Goal: Obtain resource: Download file/media

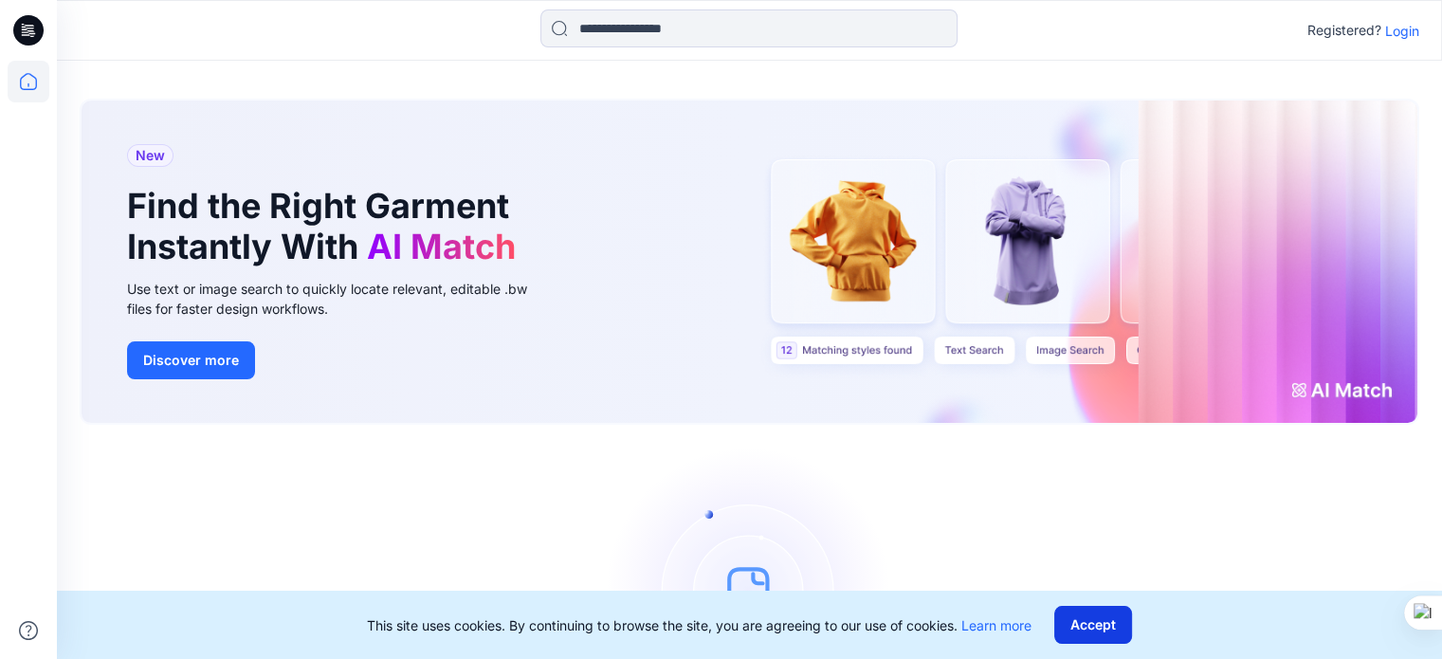
click at [1102, 621] on button "Accept" at bounding box center [1093, 625] width 78 height 38
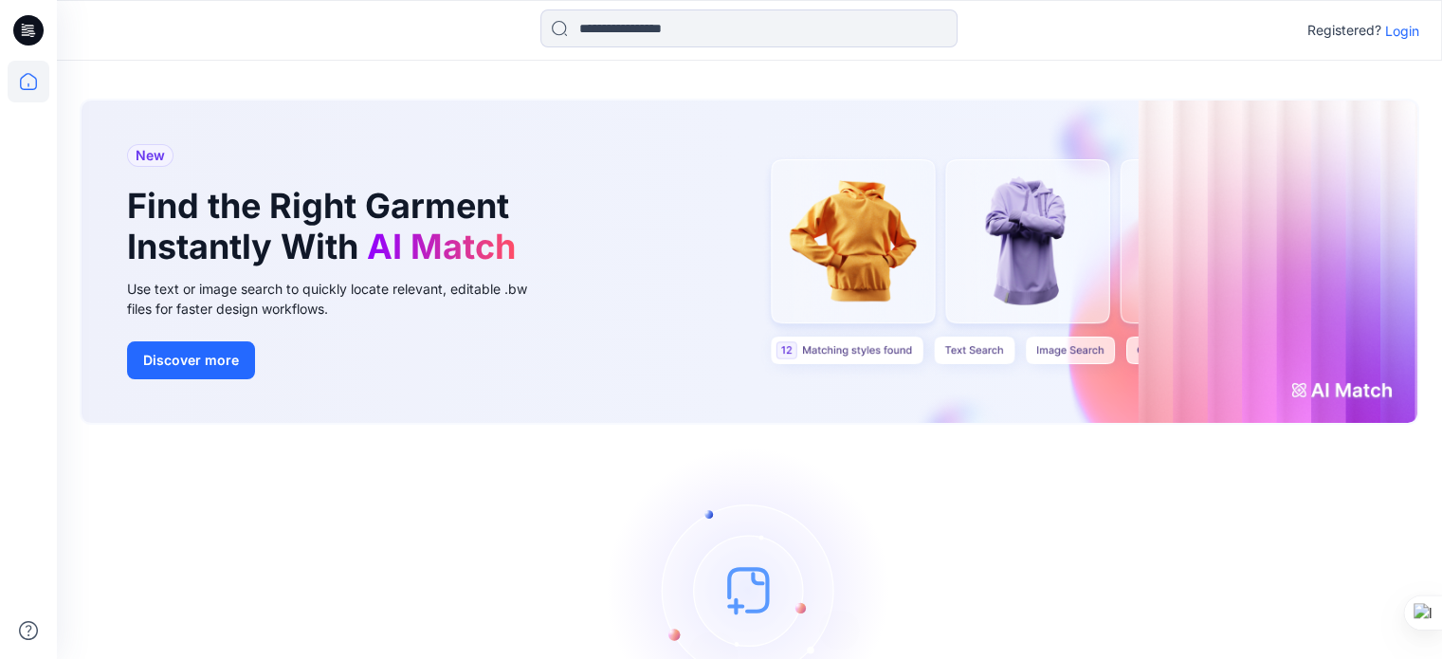
click at [1409, 35] on p "Login" at bounding box center [1402, 31] width 34 height 20
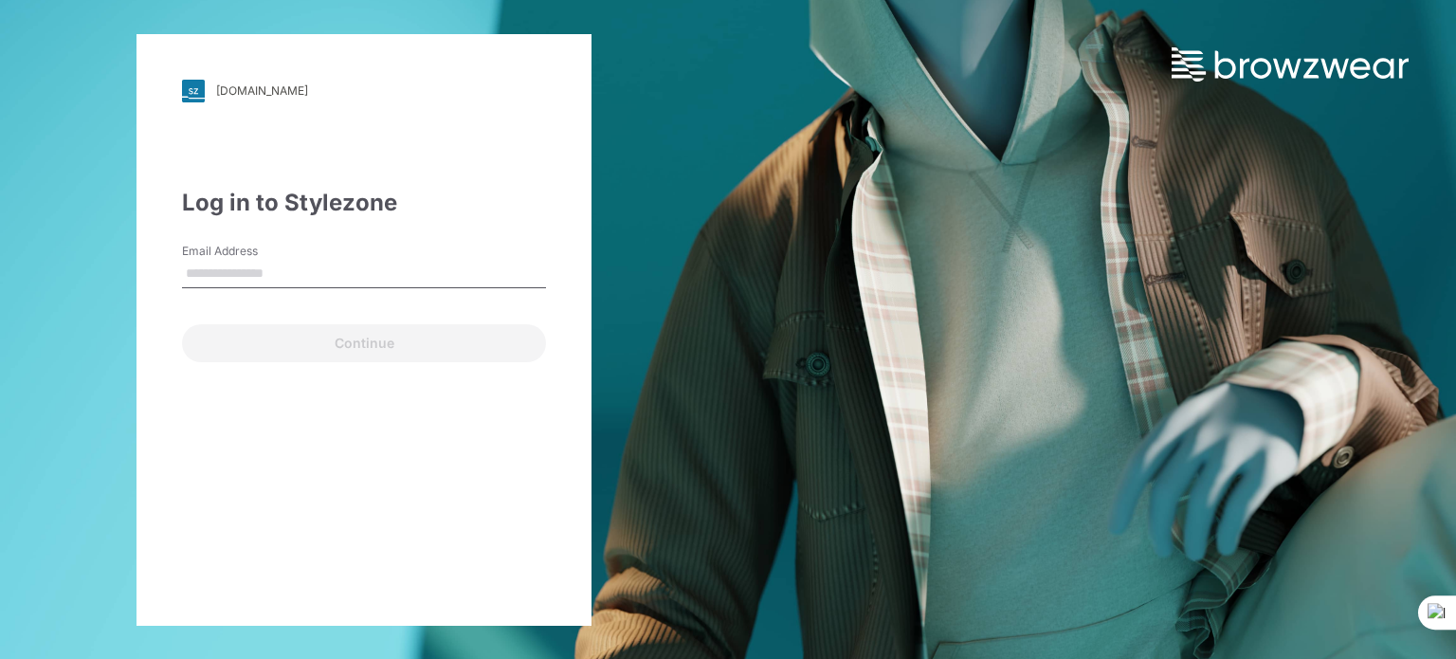
type input "**********"
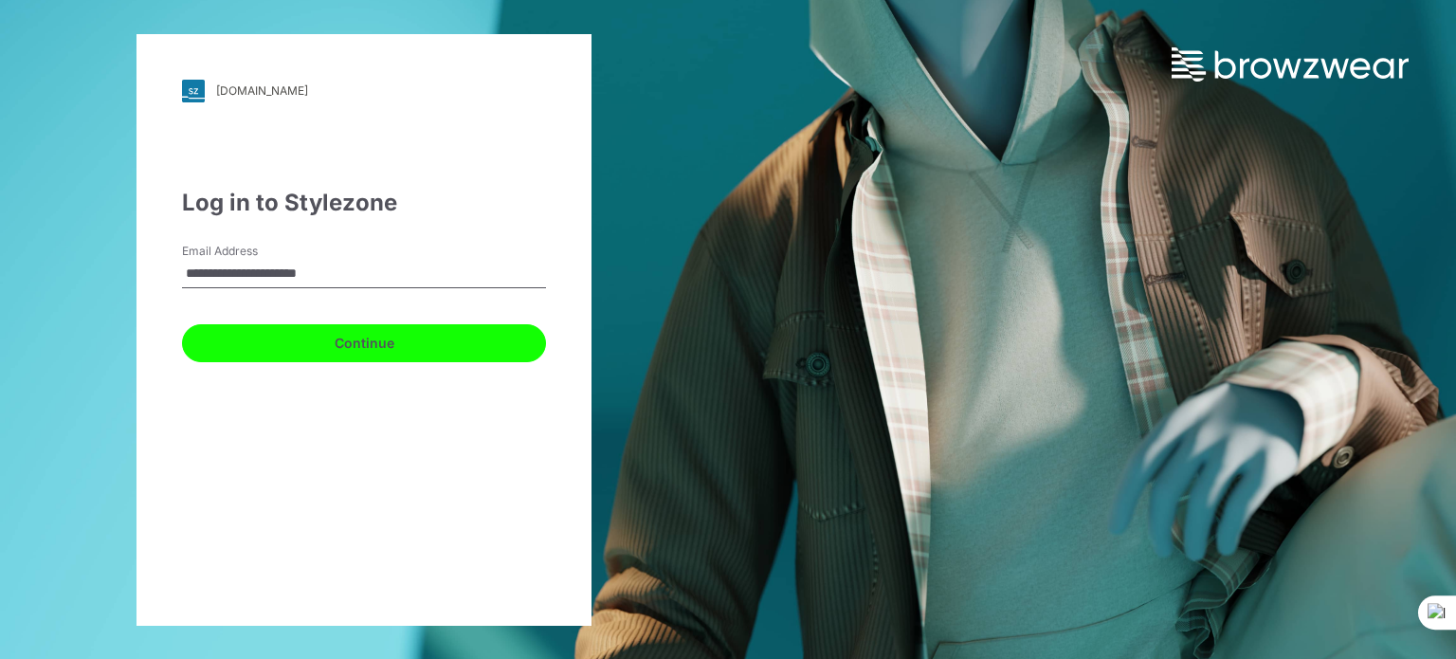
click at [381, 332] on button "Continue" at bounding box center [364, 343] width 364 height 38
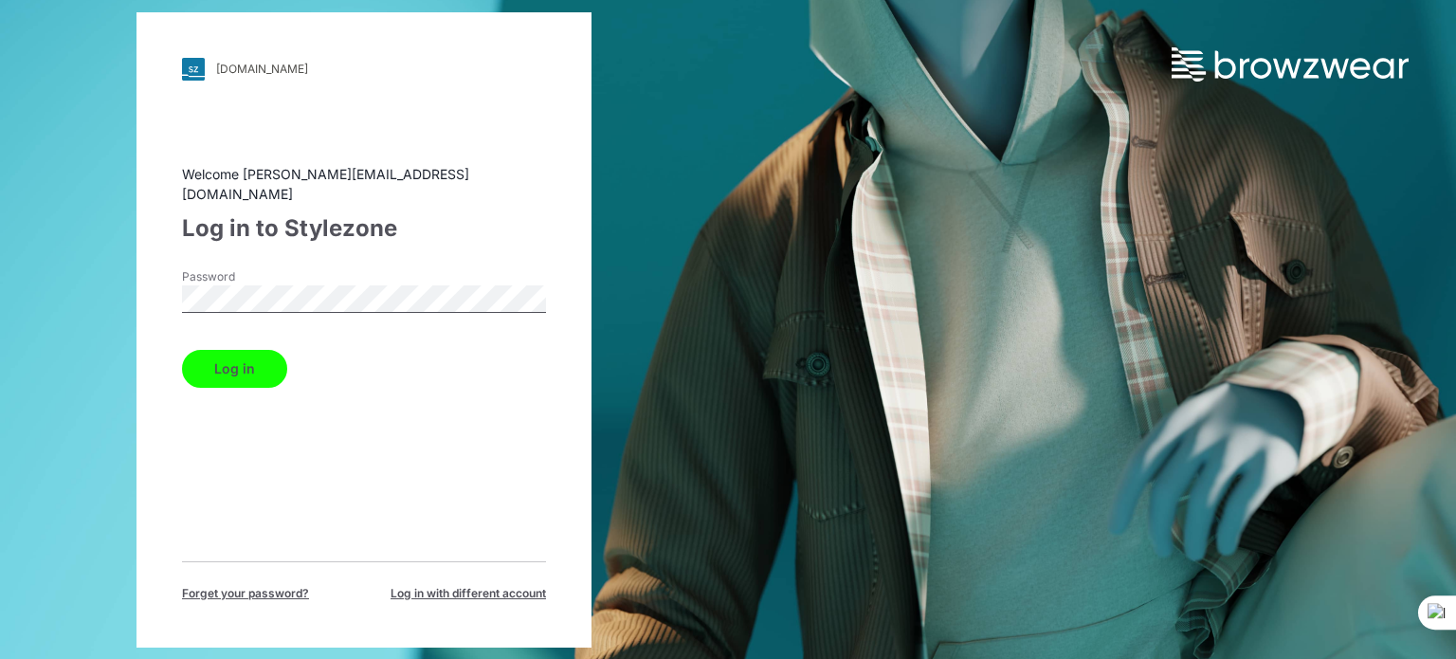
click at [239, 357] on button "Log in" at bounding box center [234, 369] width 105 height 38
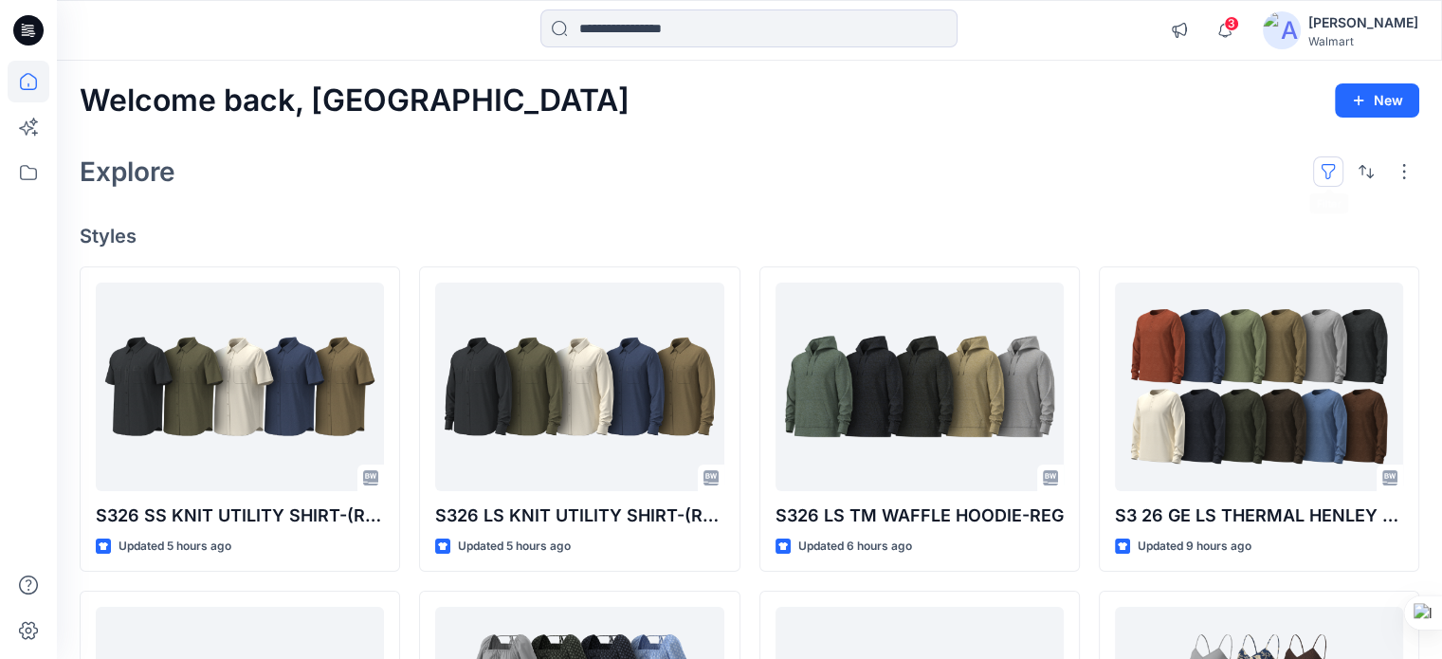
click at [1325, 180] on button "button" at bounding box center [1328, 171] width 30 height 30
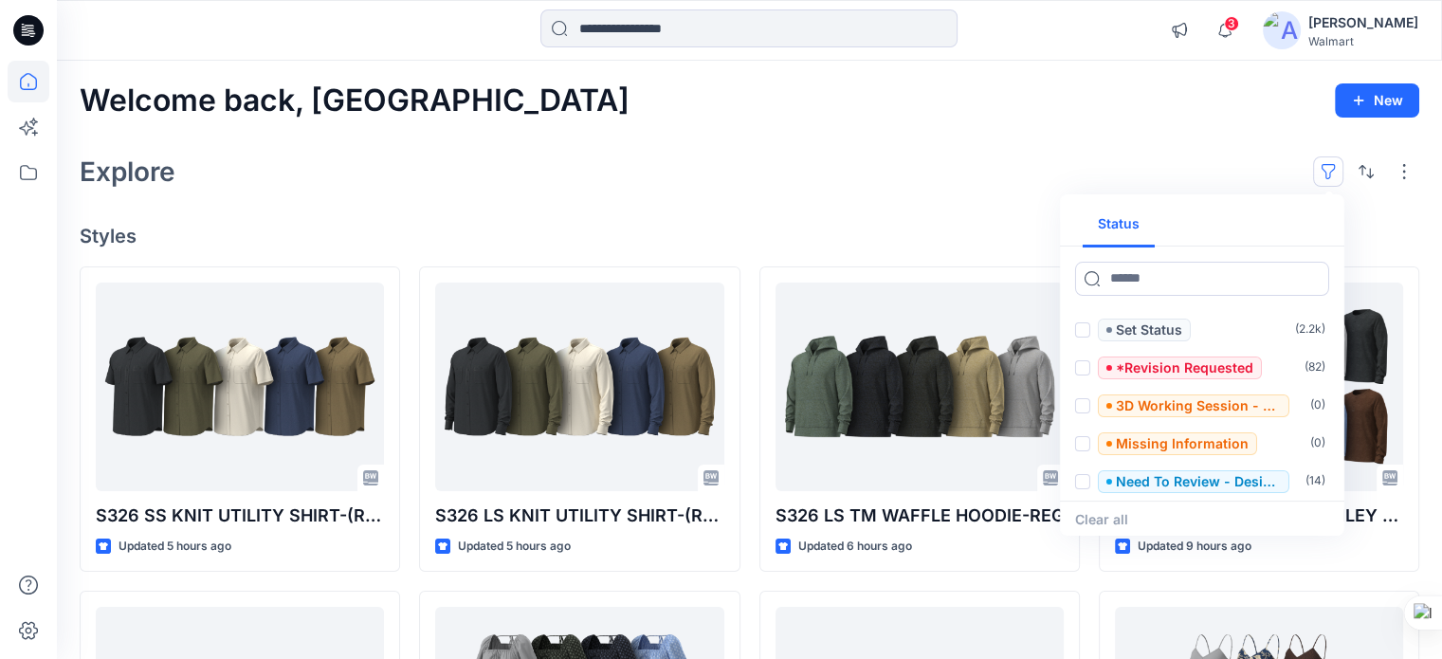
click at [1325, 178] on button "button" at bounding box center [1328, 171] width 30 height 30
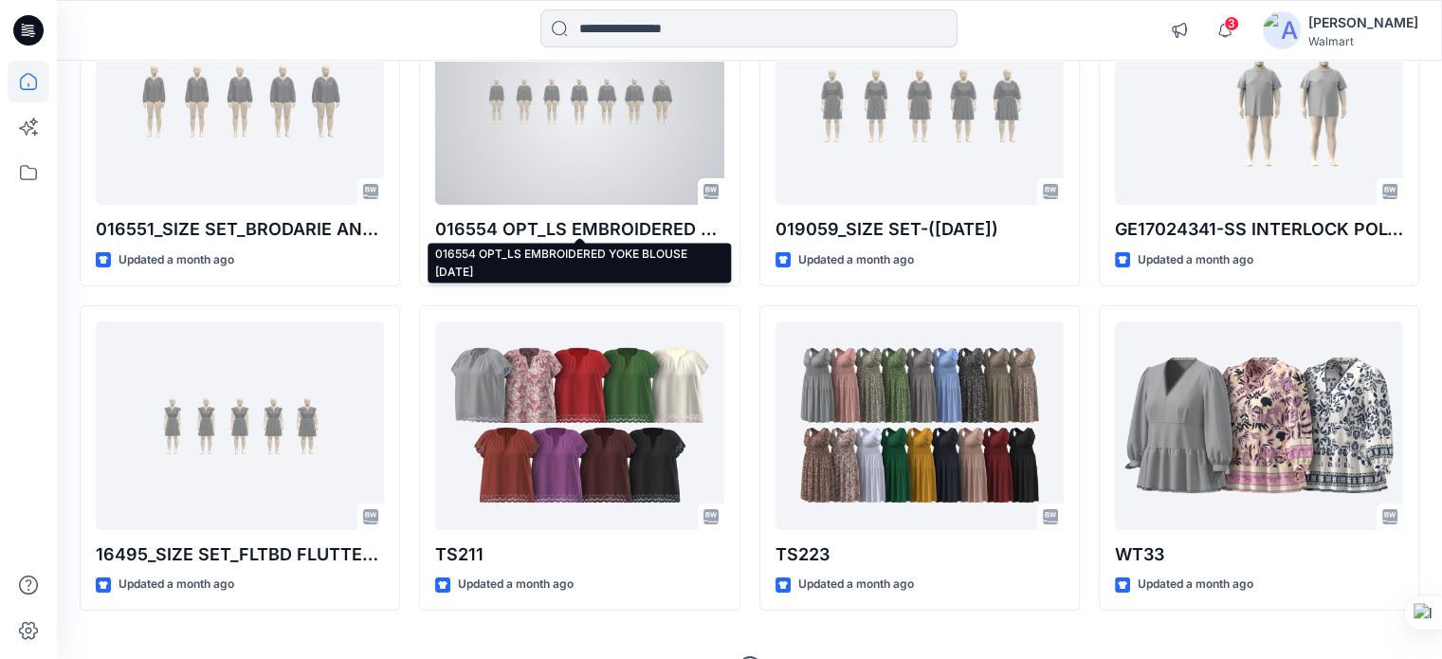
scroll to position [6465, 0]
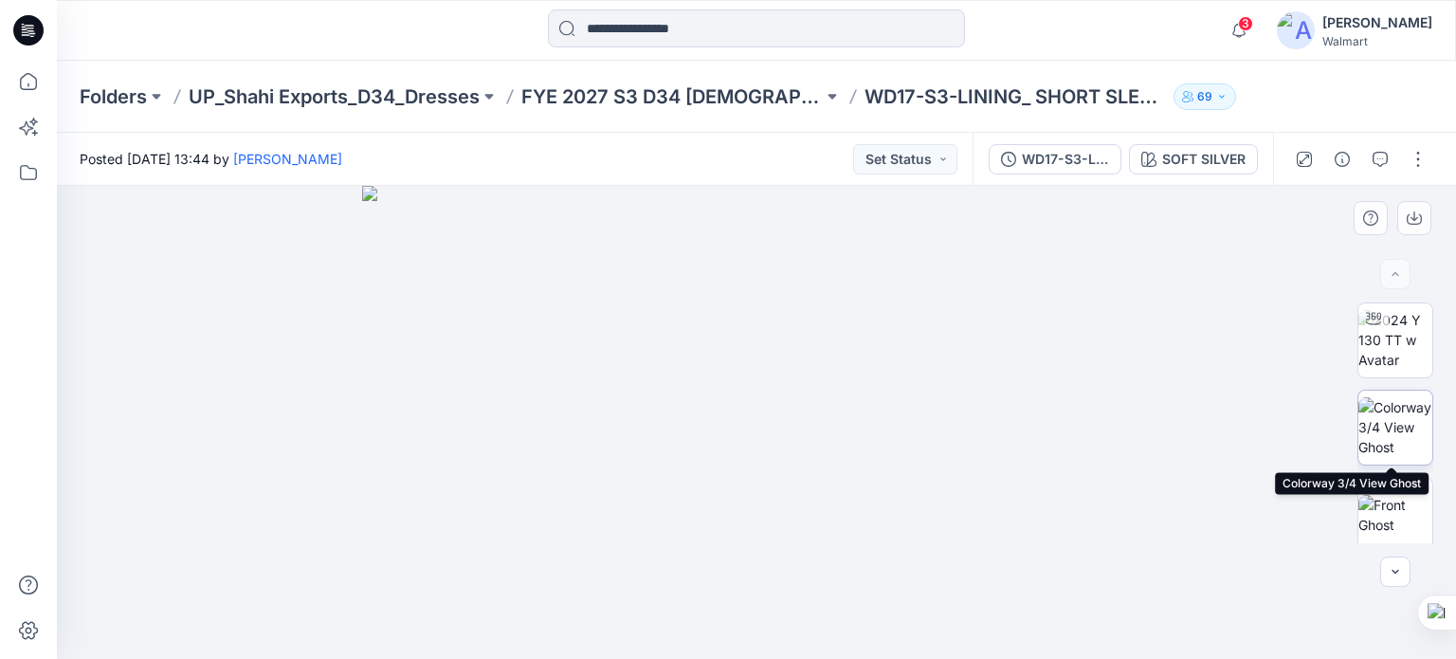
click at [1399, 446] on img at bounding box center [1395, 427] width 74 height 60
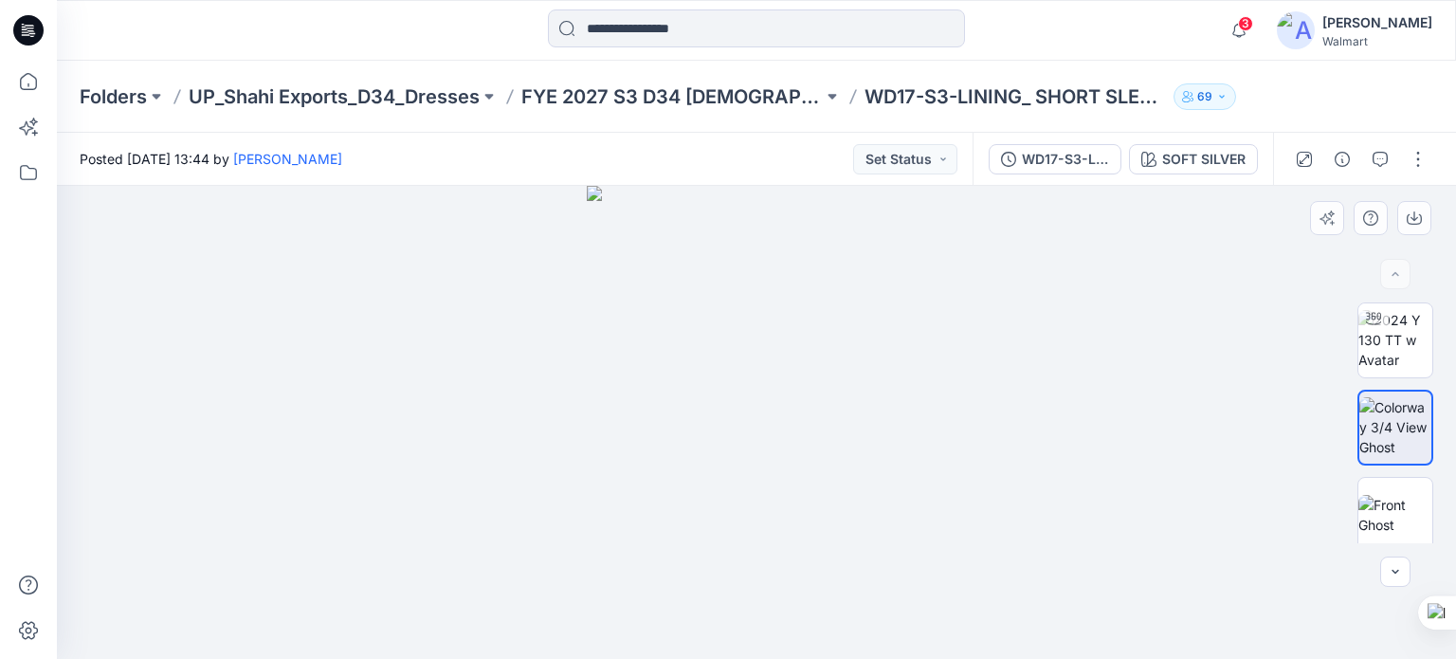
drag, startPoint x: 725, startPoint y: 314, endPoint x: 714, endPoint y: 512, distance: 198.5
click at [714, 512] on img at bounding box center [756, 422] width 339 height 473
click at [1422, 161] on button "button" at bounding box center [1418, 159] width 30 height 30
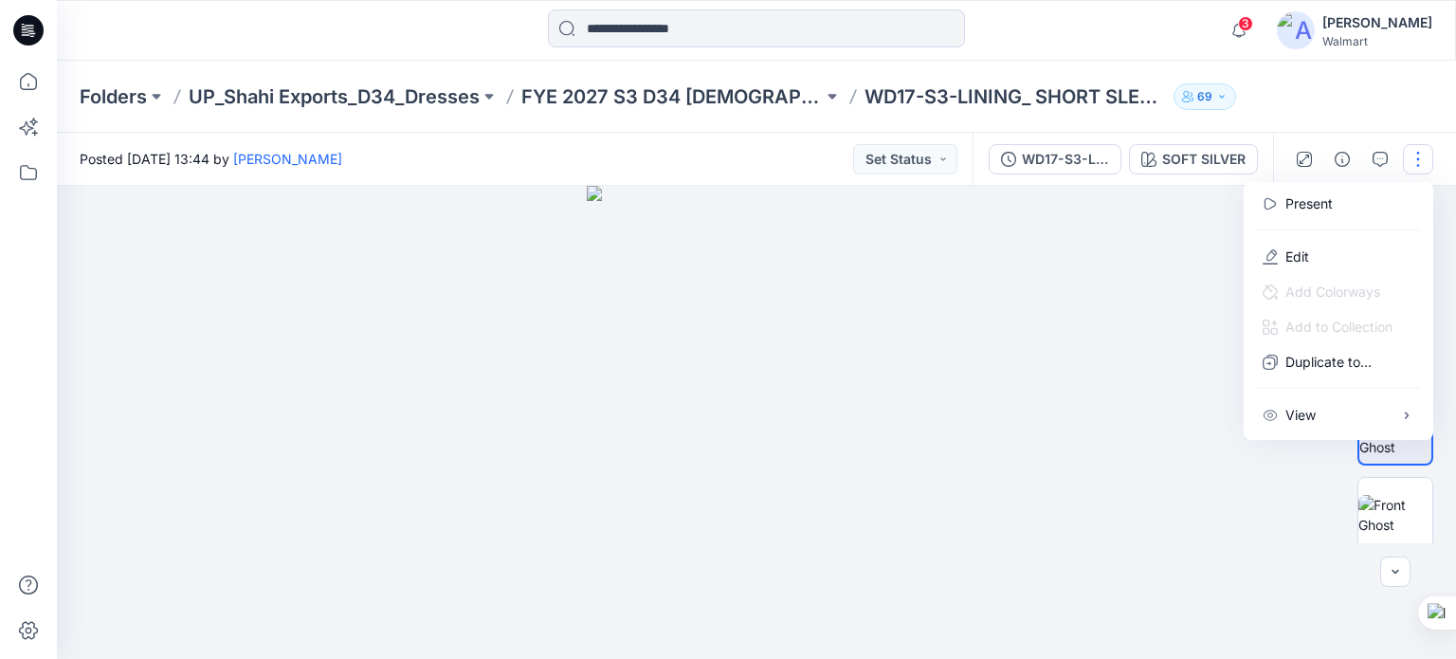
click at [1420, 161] on button "button" at bounding box center [1418, 159] width 30 height 30
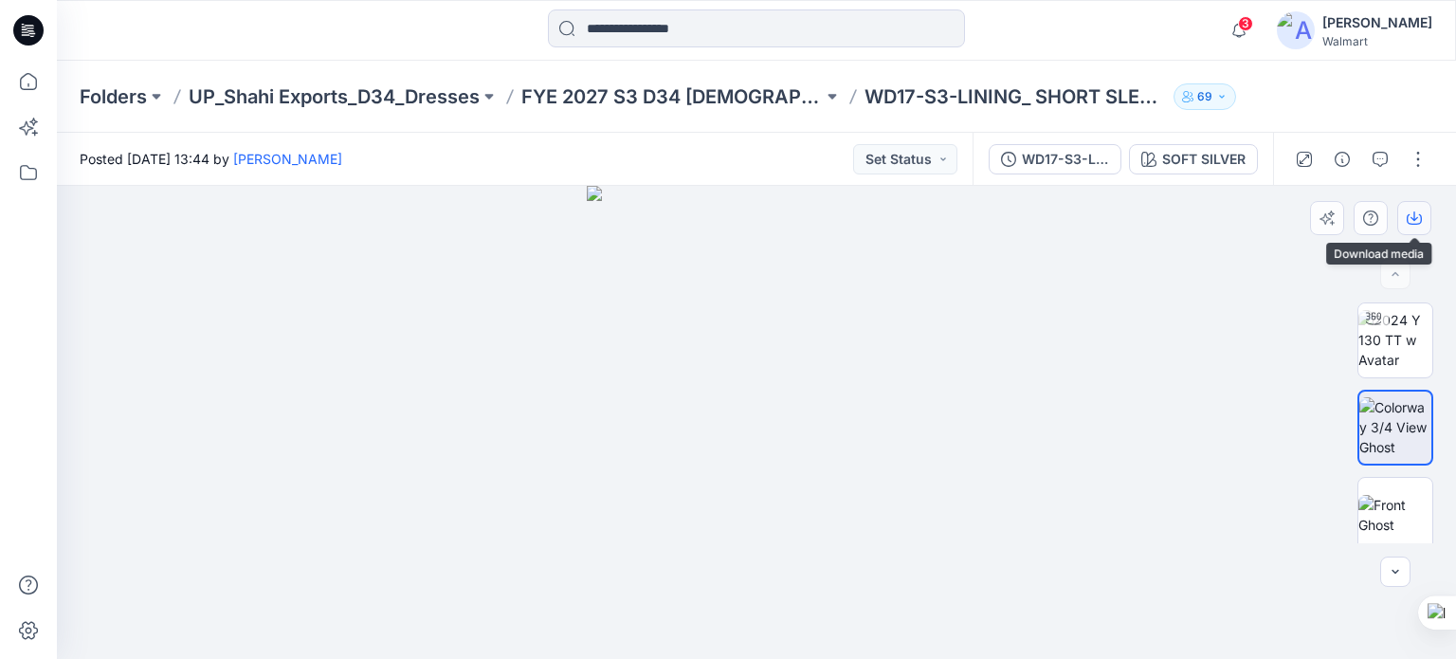
click at [1405, 209] on button "button" at bounding box center [1414, 218] width 34 height 34
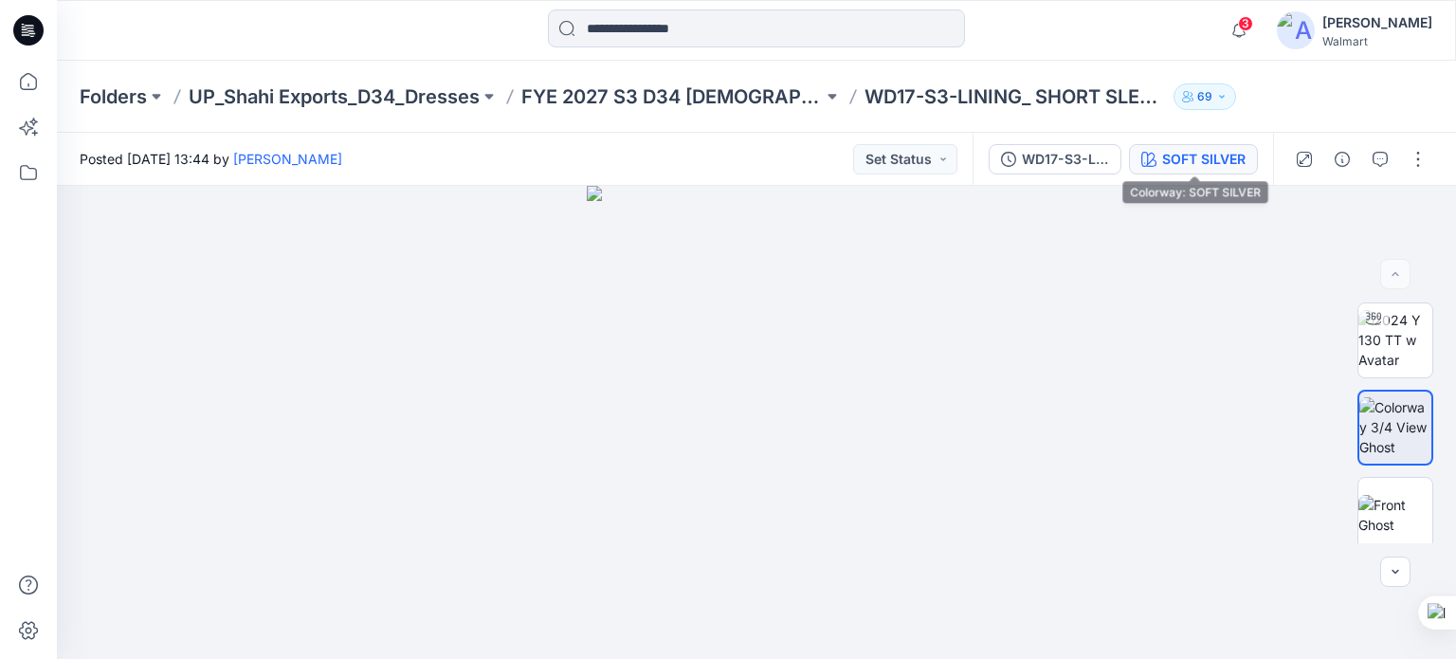
click at [1172, 152] on div "SOFT SILVER" at bounding box center [1203, 159] width 83 height 21
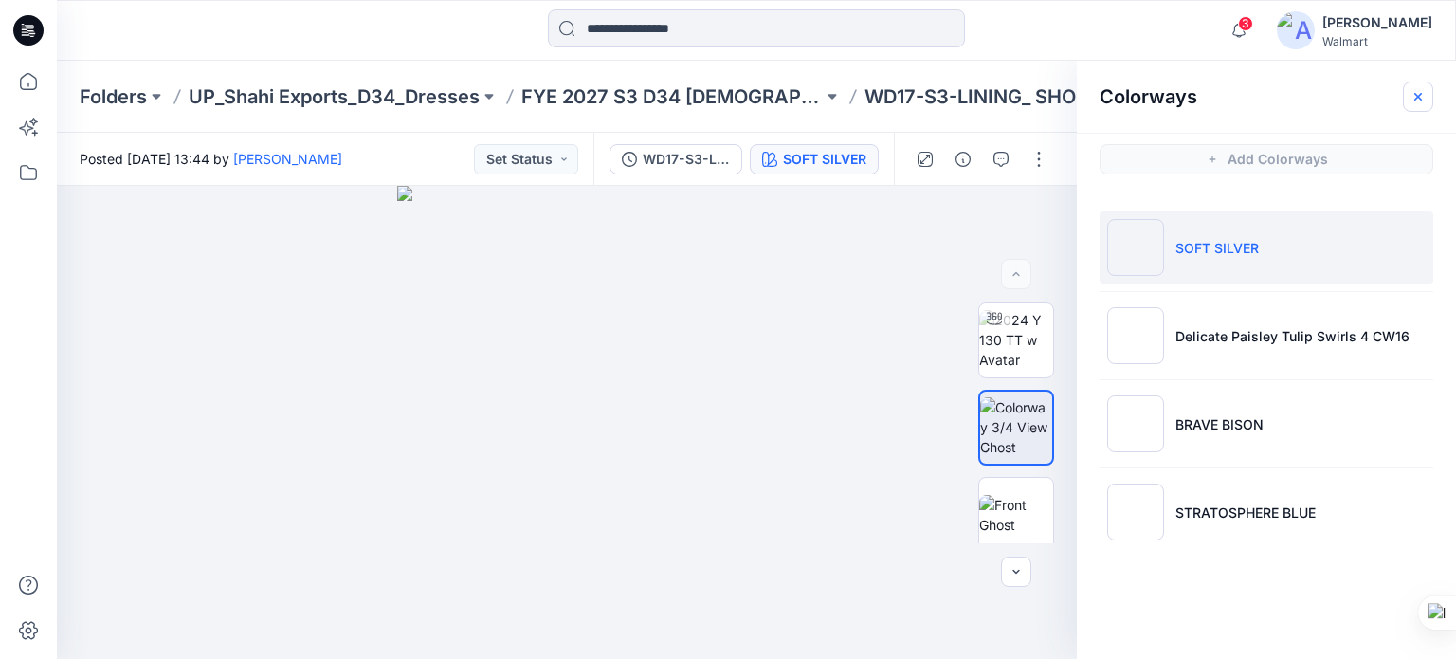
click at [1422, 90] on icon "button" at bounding box center [1418, 96] width 15 height 15
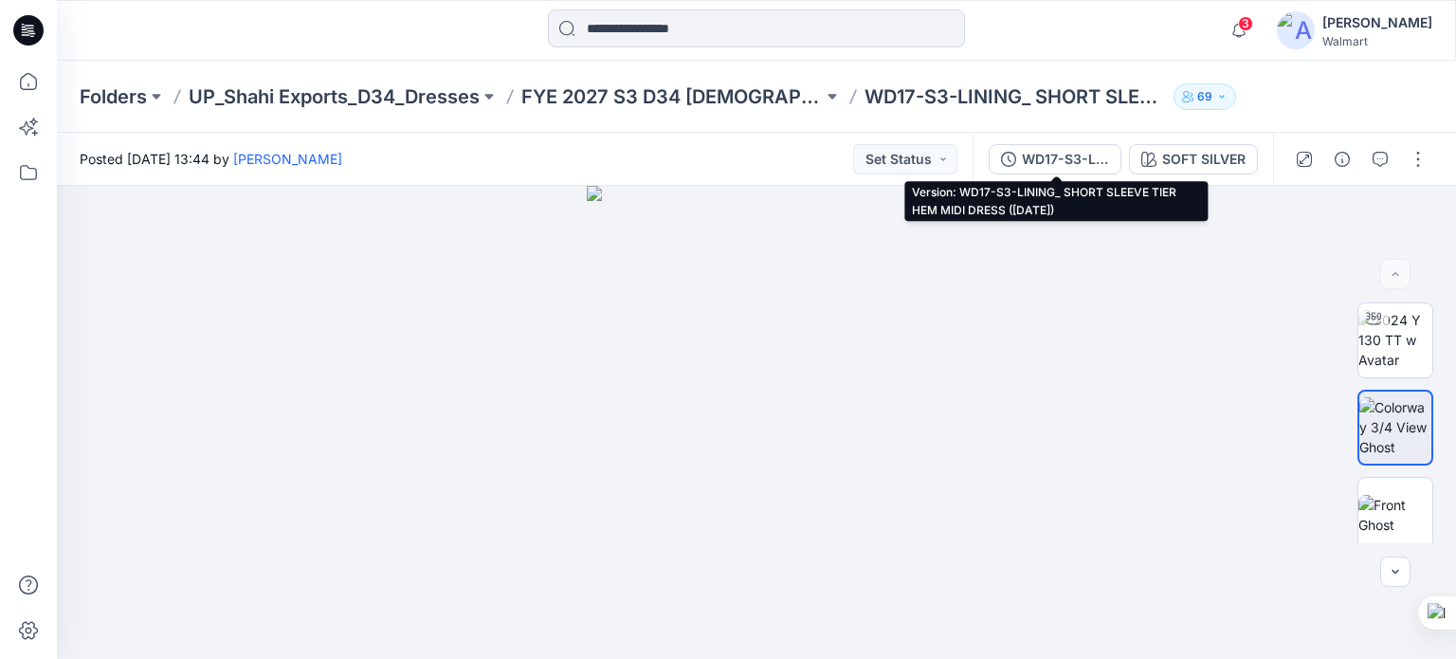
click at [1090, 155] on div "WD17-S3-LINING_ SHORT SLEEVE TIER HEM MIDI DRESS (12-09-25)" at bounding box center [1065, 159] width 87 height 21
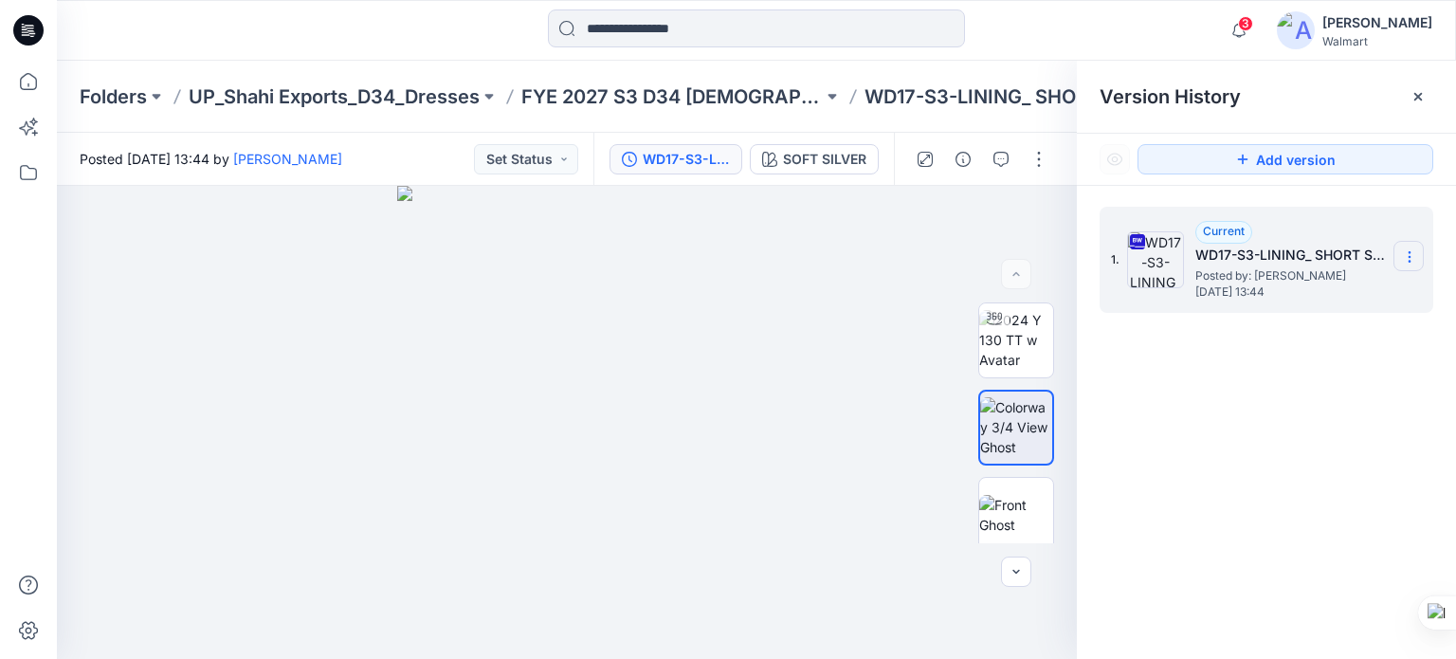
click at [1406, 249] on icon at bounding box center [1409, 256] width 15 height 15
click at [1309, 298] on span "Download Source BW File" at bounding box center [1313, 293] width 159 height 23
click at [1419, 95] on icon at bounding box center [1418, 97] width 8 height 8
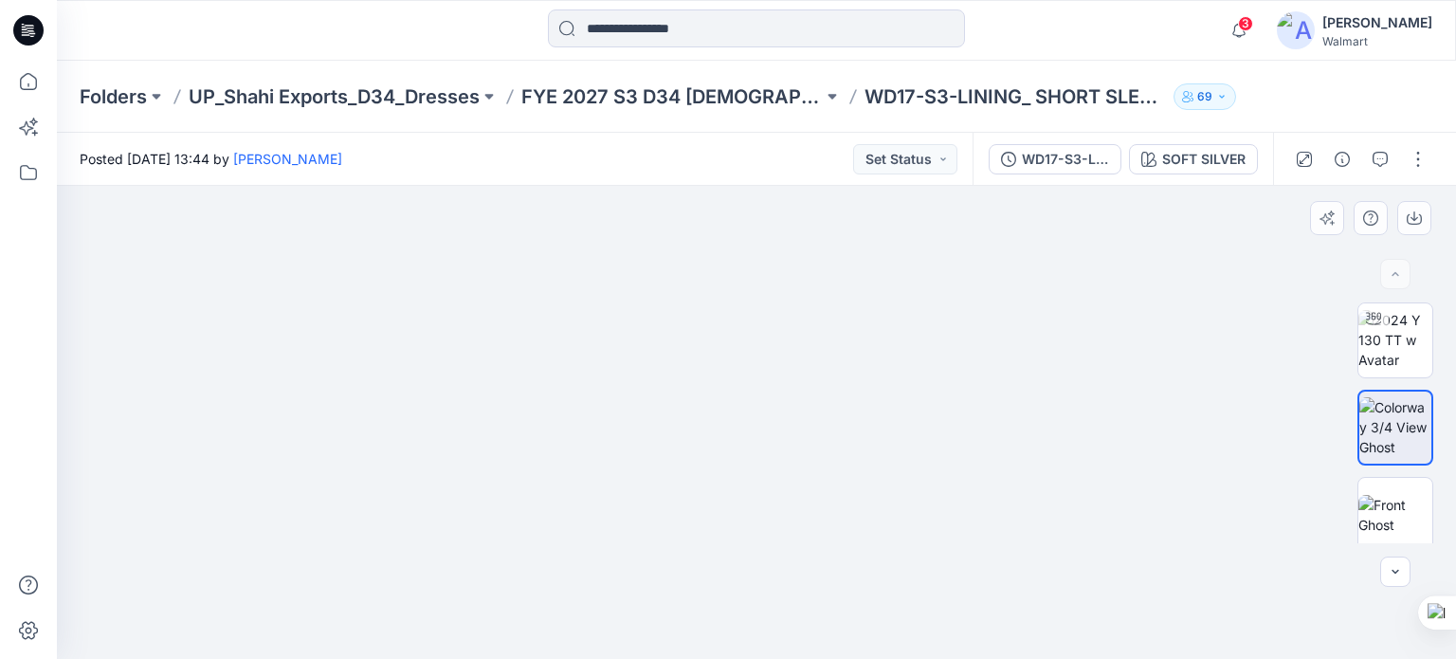
drag, startPoint x: 857, startPoint y: 517, endPoint x: 872, endPoint y: 313, distance: 204.4
click at [872, 313] on img at bounding box center [756, 366] width 249 height 586
drag, startPoint x: 738, startPoint y: 369, endPoint x: 731, endPoint y: 553, distance: 184.0
click at [731, 553] on img at bounding box center [756, 422] width 249 height 473
click at [1389, 517] on img at bounding box center [1395, 515] width 74 height 40
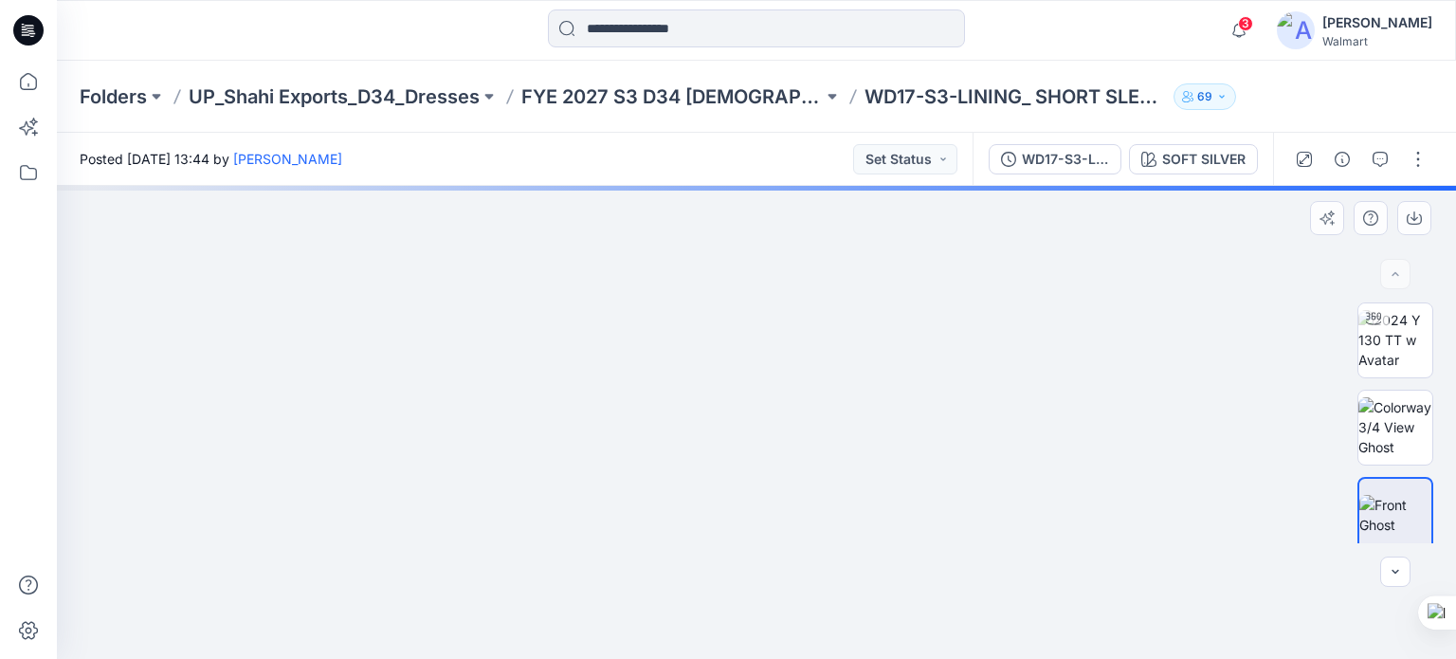
drag, startPoint x: 728, startPoint y: 344, endPoint x: 730, endPoint y: 490, distance: 146.0
click at [730, 186] on img at bounding box center [756, 186] width 381 height 0
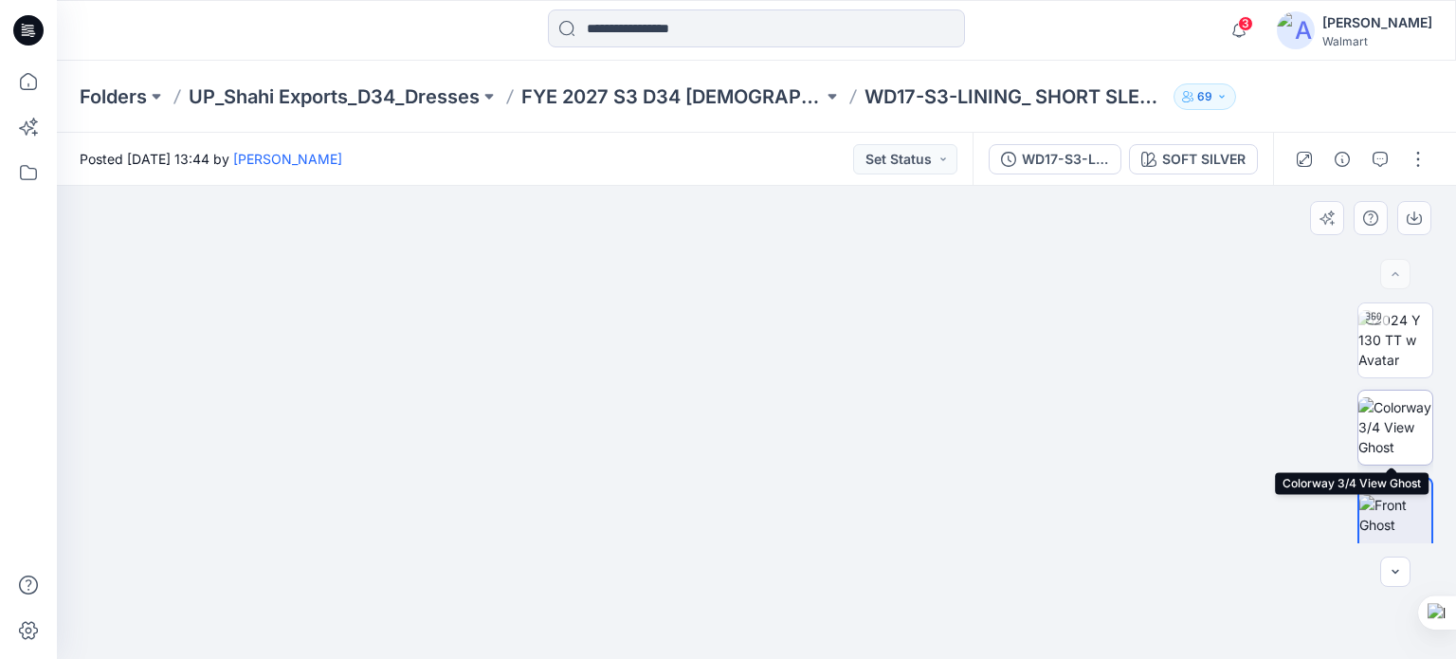
click at [1394, 428] on img at bounding box center [1395, 427] width 74 height 60
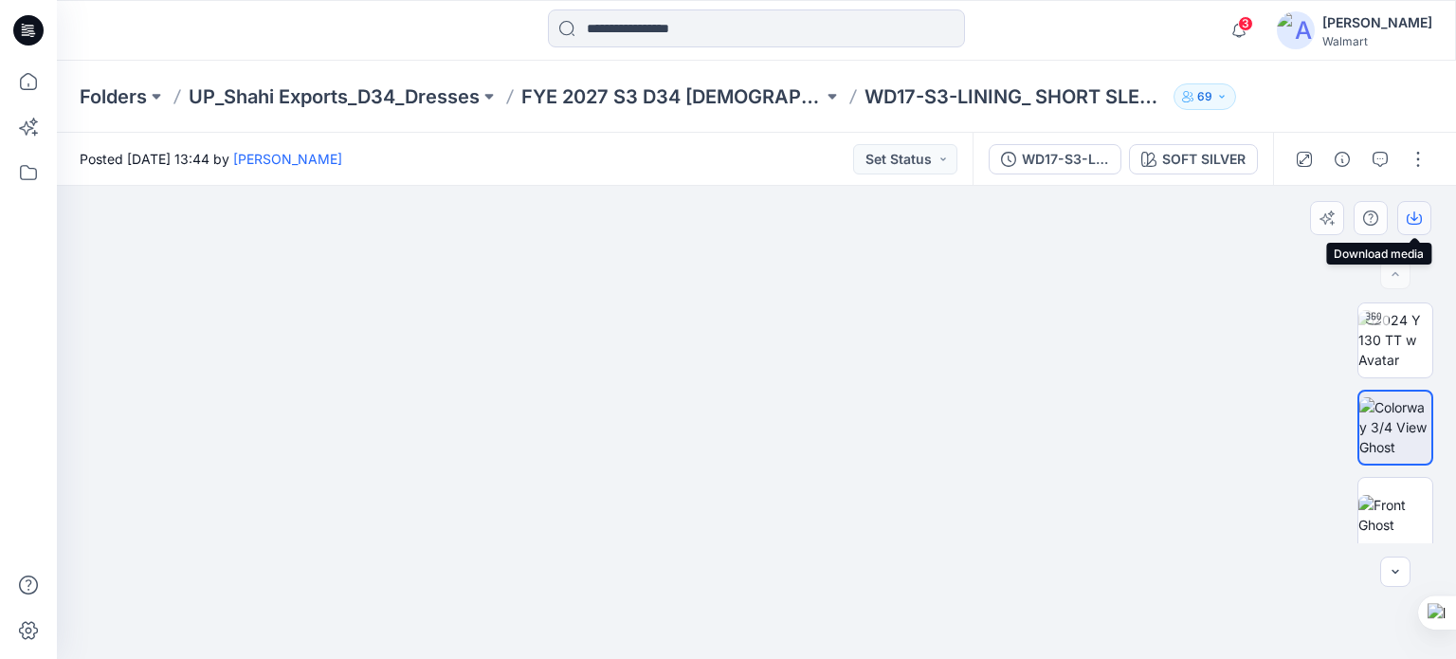
click at [1414, 219] on icon "button" at bounding box center [1415, 215] width 8 height 9
click at [1388, 507] on img at bounding box center [1395, 515] width 74 height 40
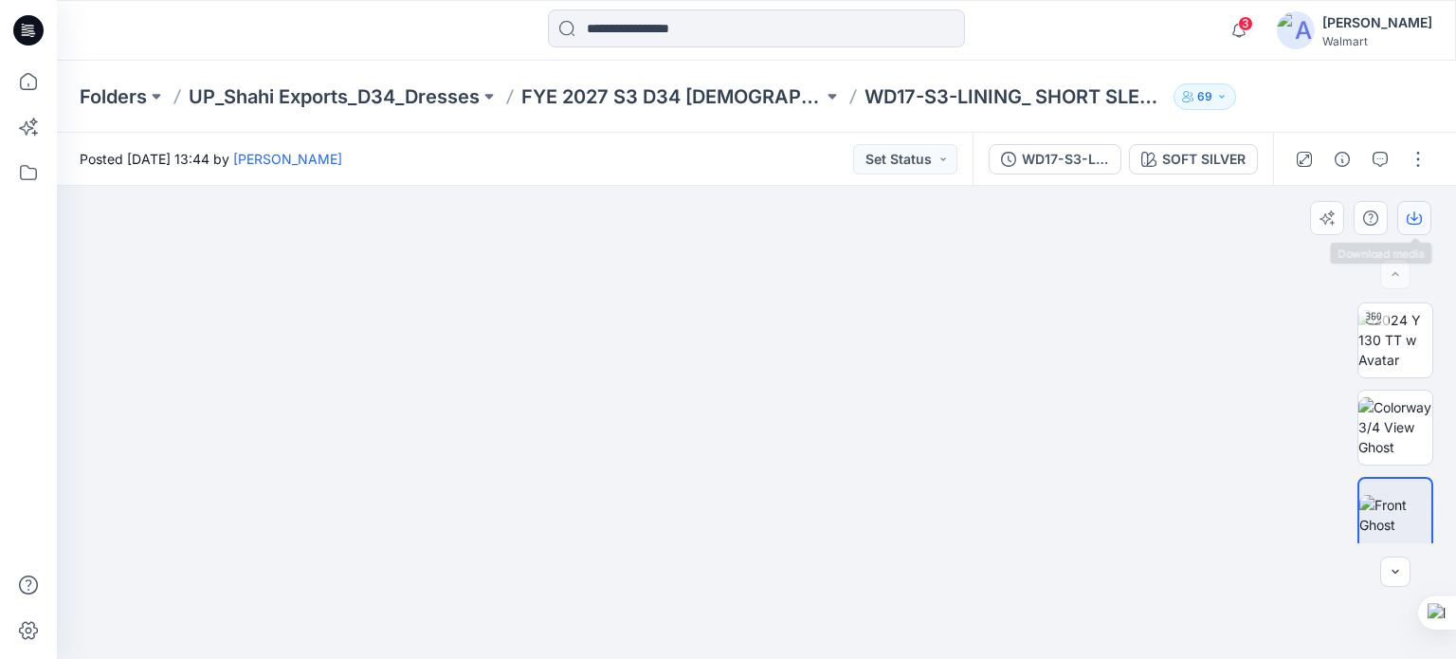
click at [1406, 221] on button "button" at bounding box center [1414, 218] width 34 height 34
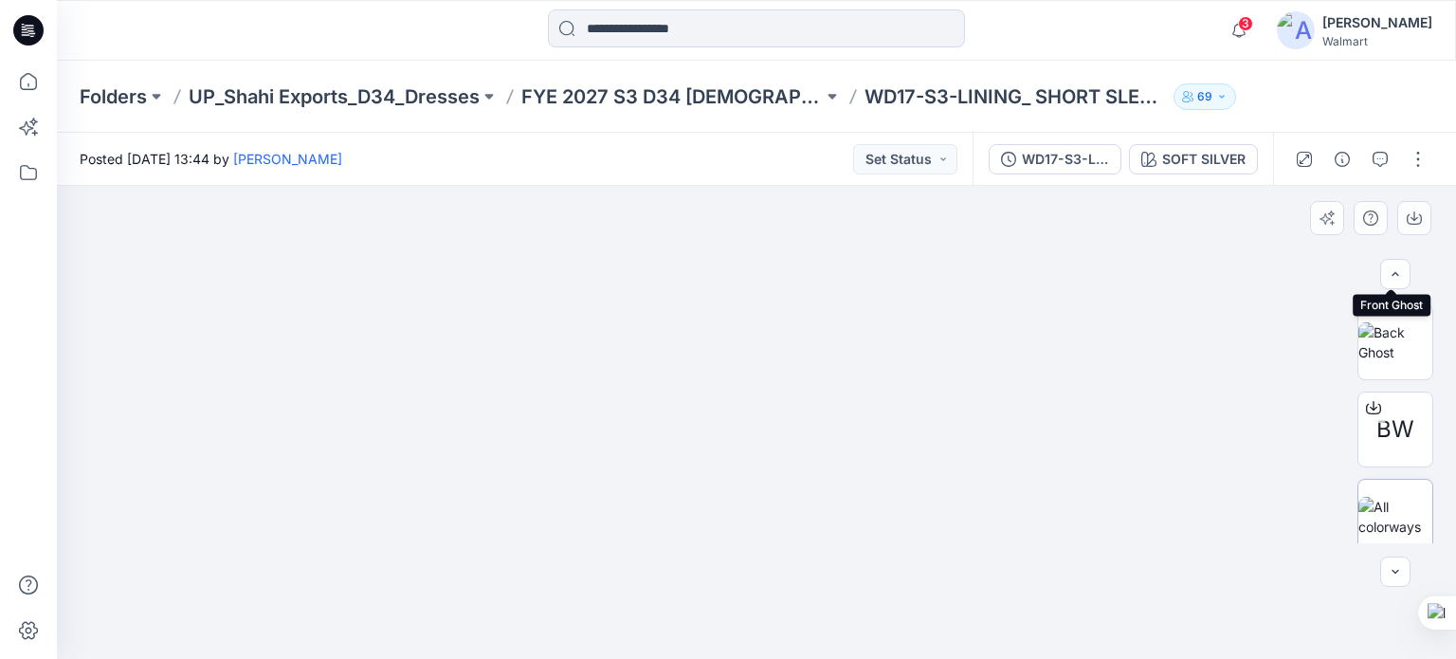
scroll to position [270, 0]
click at [1384, 350] on img at bounding box center [1395, 332] width 74 height 40
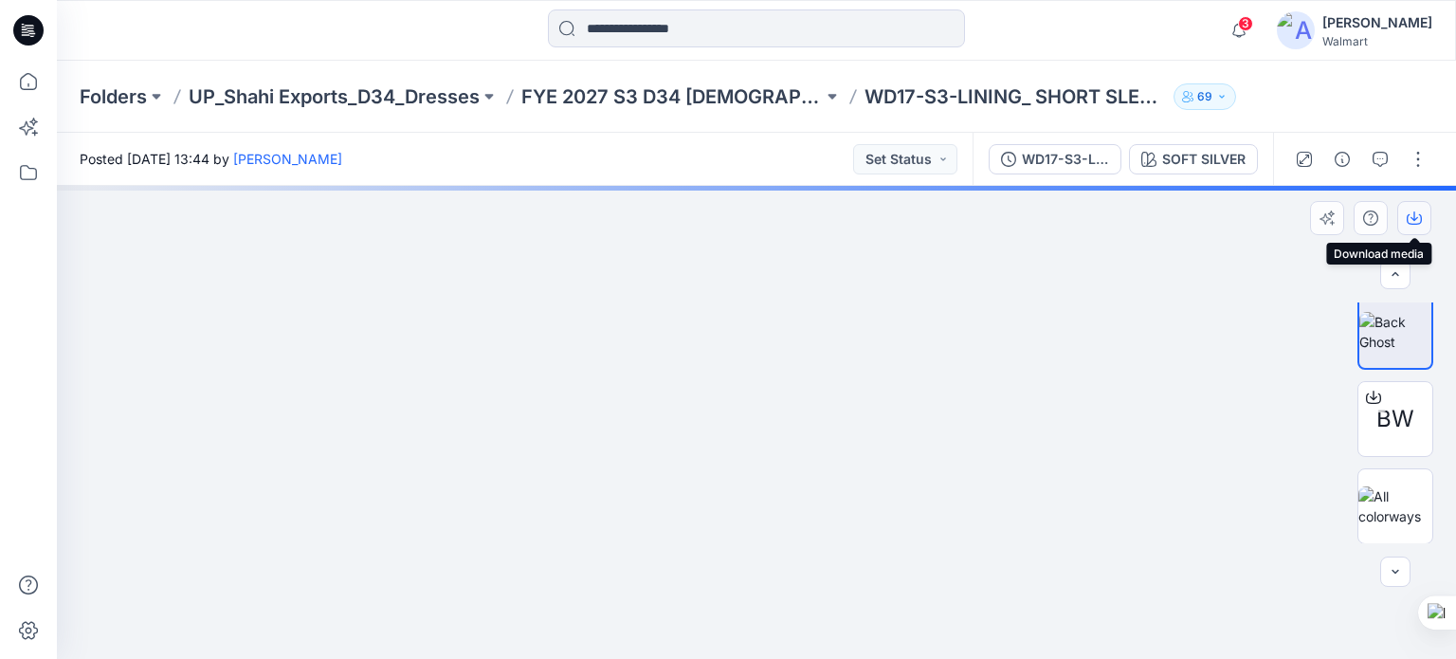
click at [1408, 224] on icon "button" at bounding box center [1414, 217] width 15 height 15
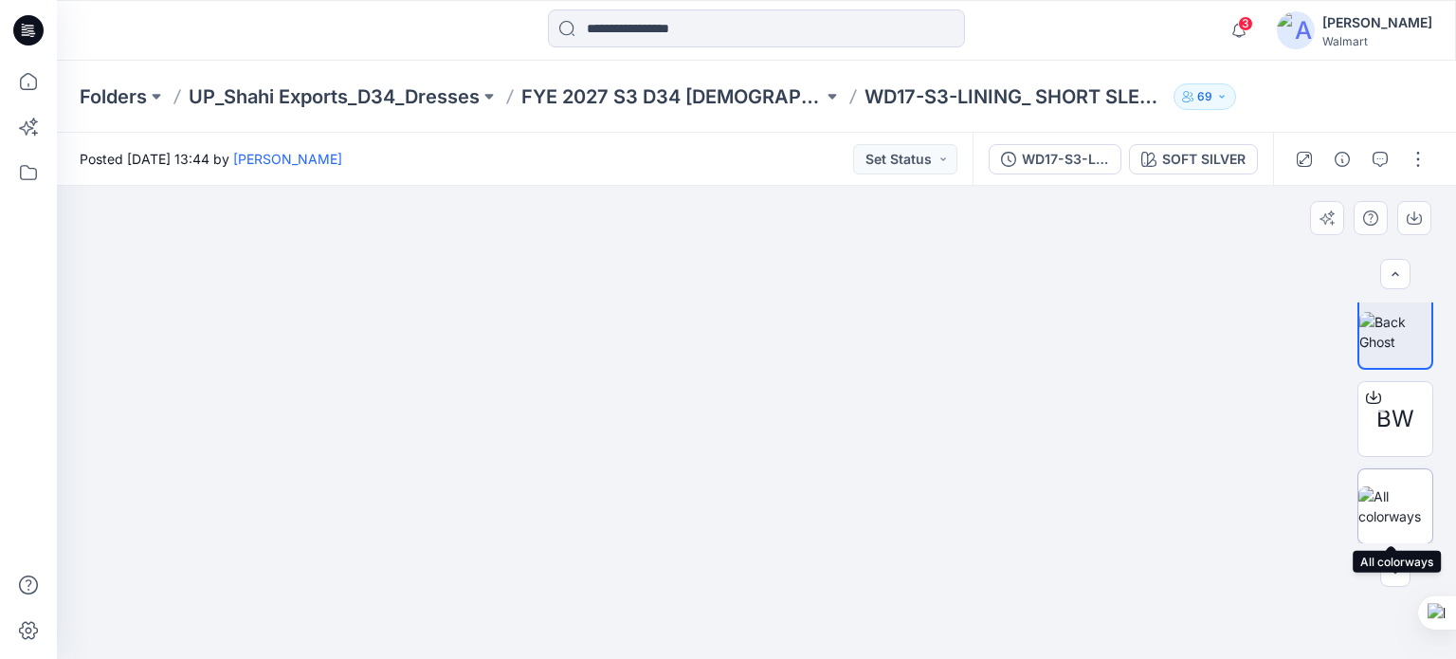
click at [1411, 502] on img at bounding box center [1395, 506] width 74 height 40
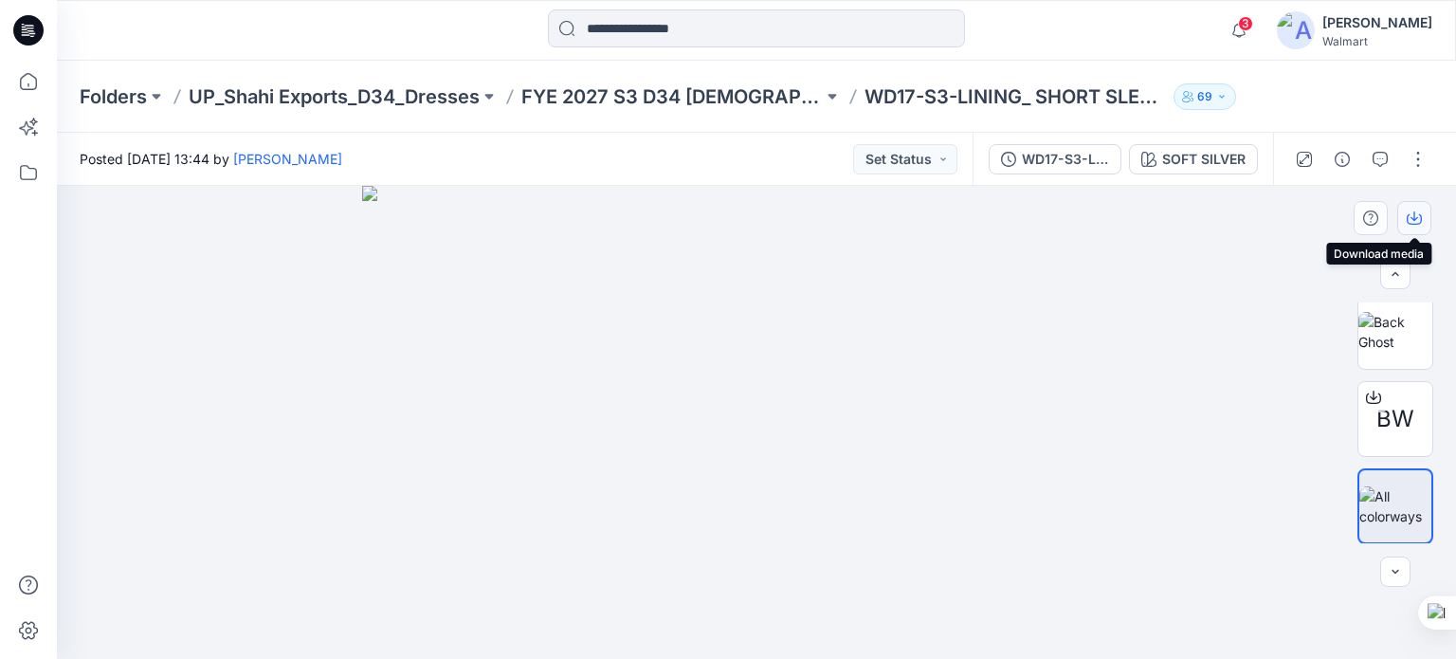
click at [1410, 217] on icon "button" at bounding box center [1414, 217] width 15 height 15
